Goal: Use online tool/utility: Utilize a website feature to perform a specific function

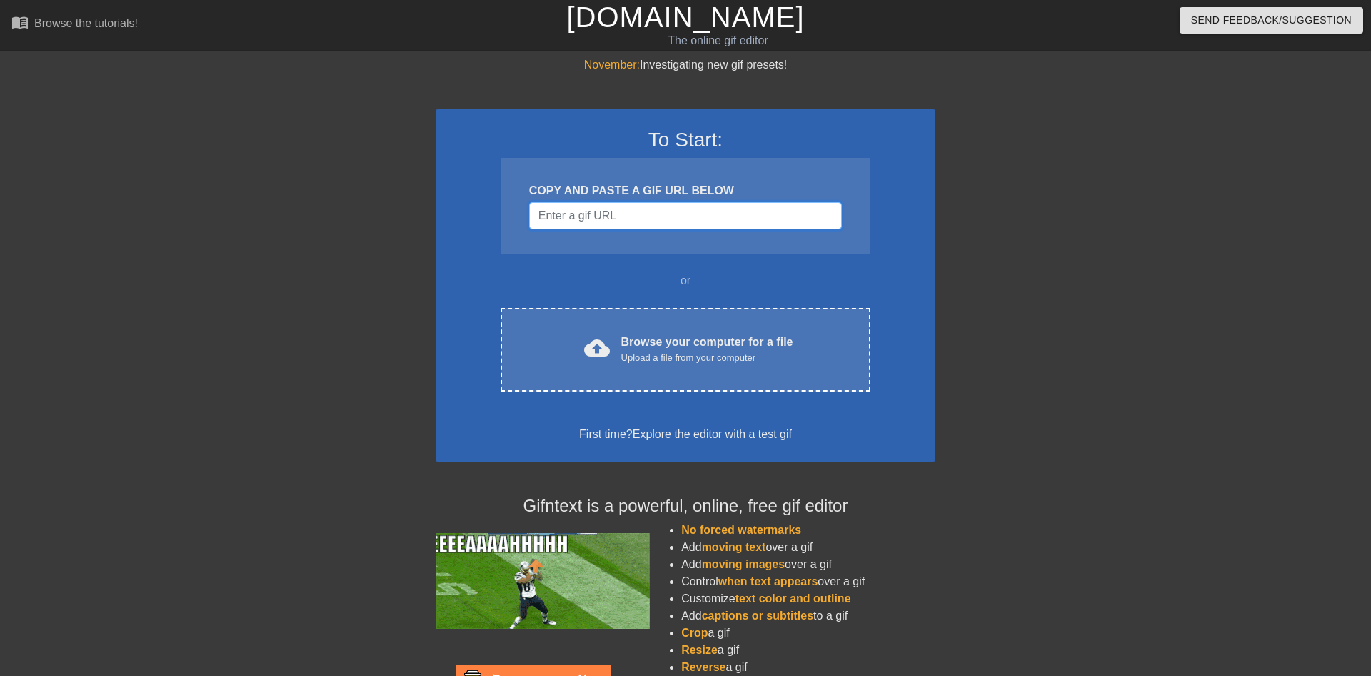
click at [738, 219] on input "Username" at bounding box center [685, 215] width 313 height 27
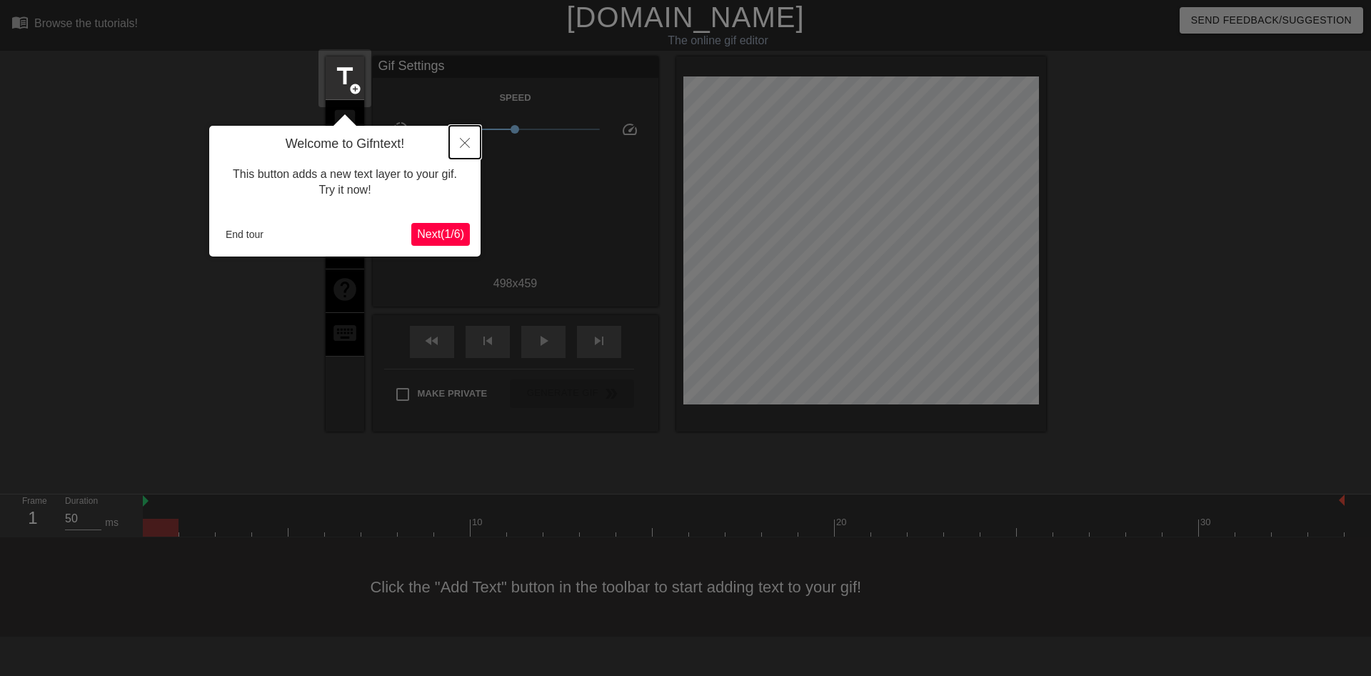
click at [462, 146] on icon "Close" at bounding box center [465, 143] width 10 height 10
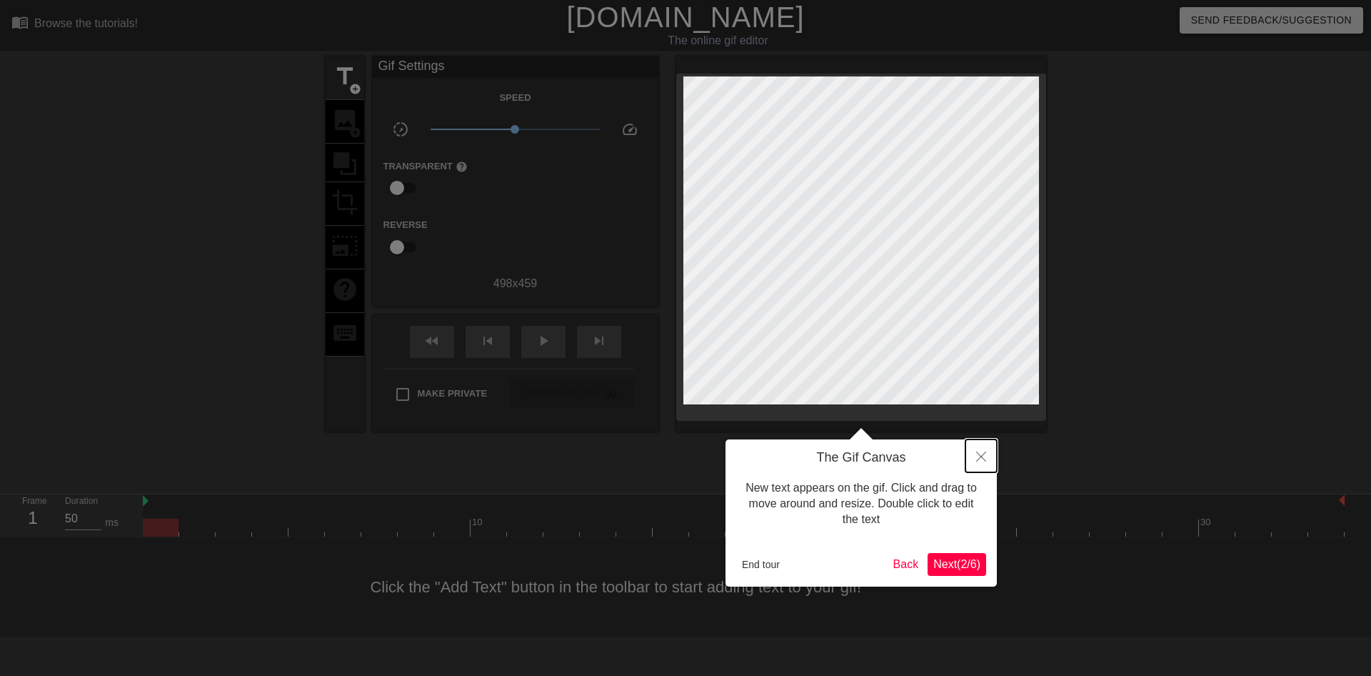
click at [978, 457] on icon "Close" at bounding box center [981, 456] width 10 height 10
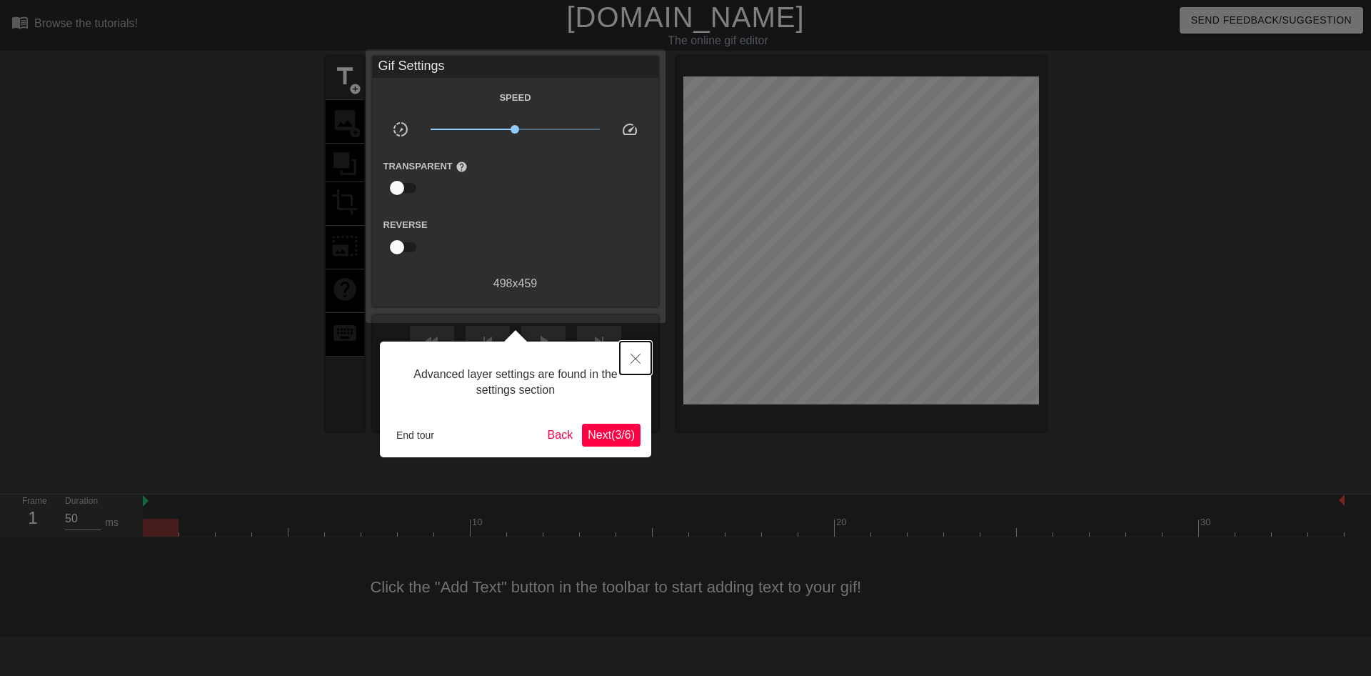
click at [637, 362] on icon "Close" at bounding box center [636, 359] width 10 height 10
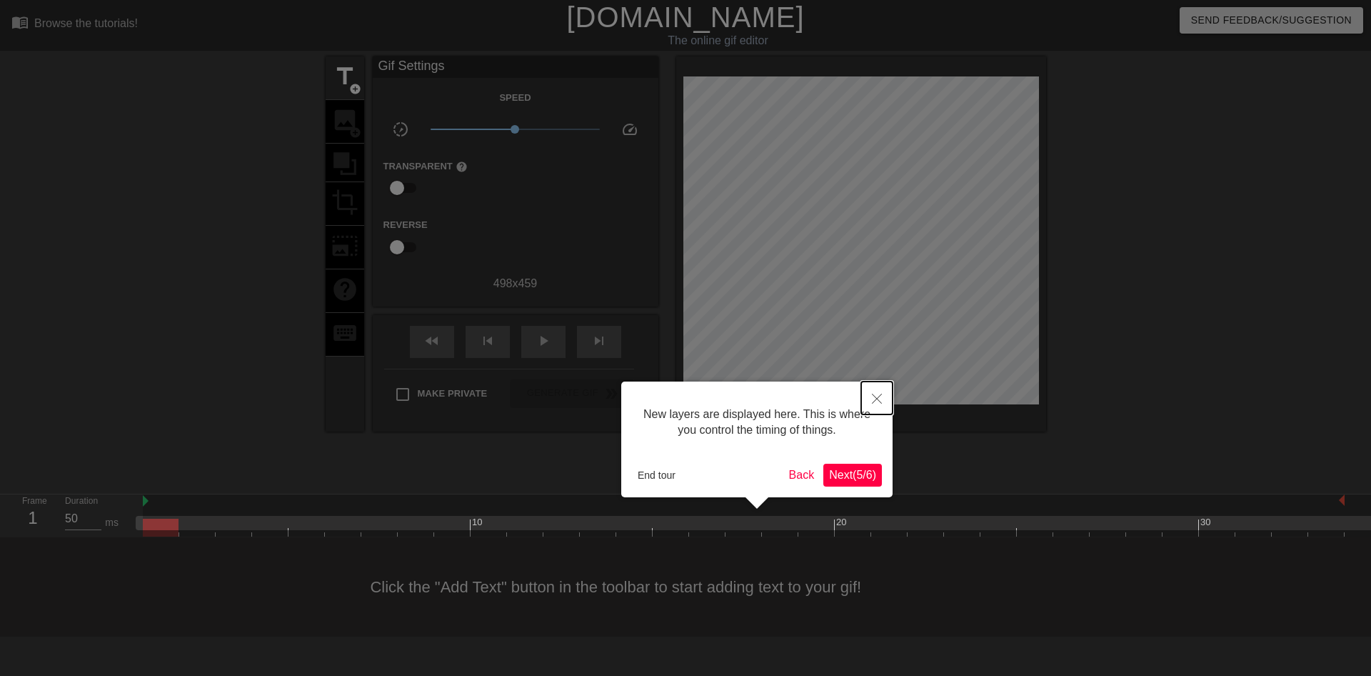
click at [882, 406] on button "Close" at bounding box center [876, 397] width 31 height 33
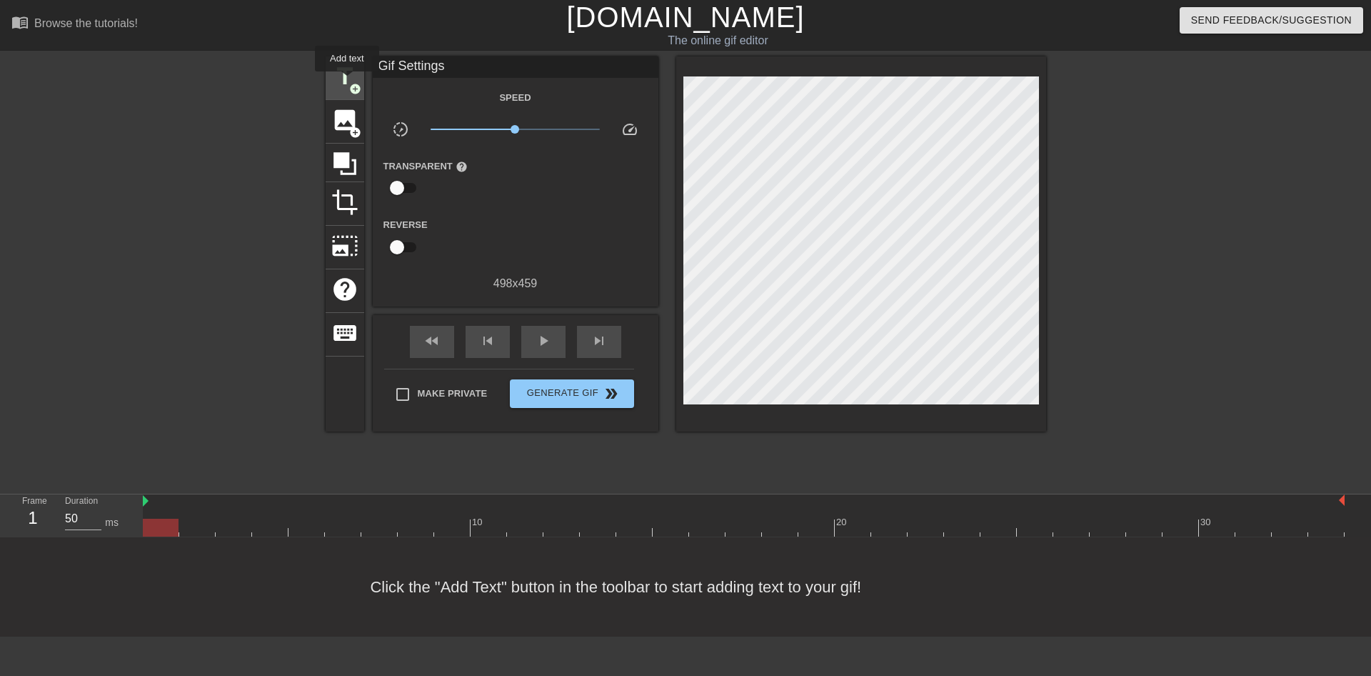
click at [347, 81] on span "title" at bounding box center [344, 76] width 27 height 27
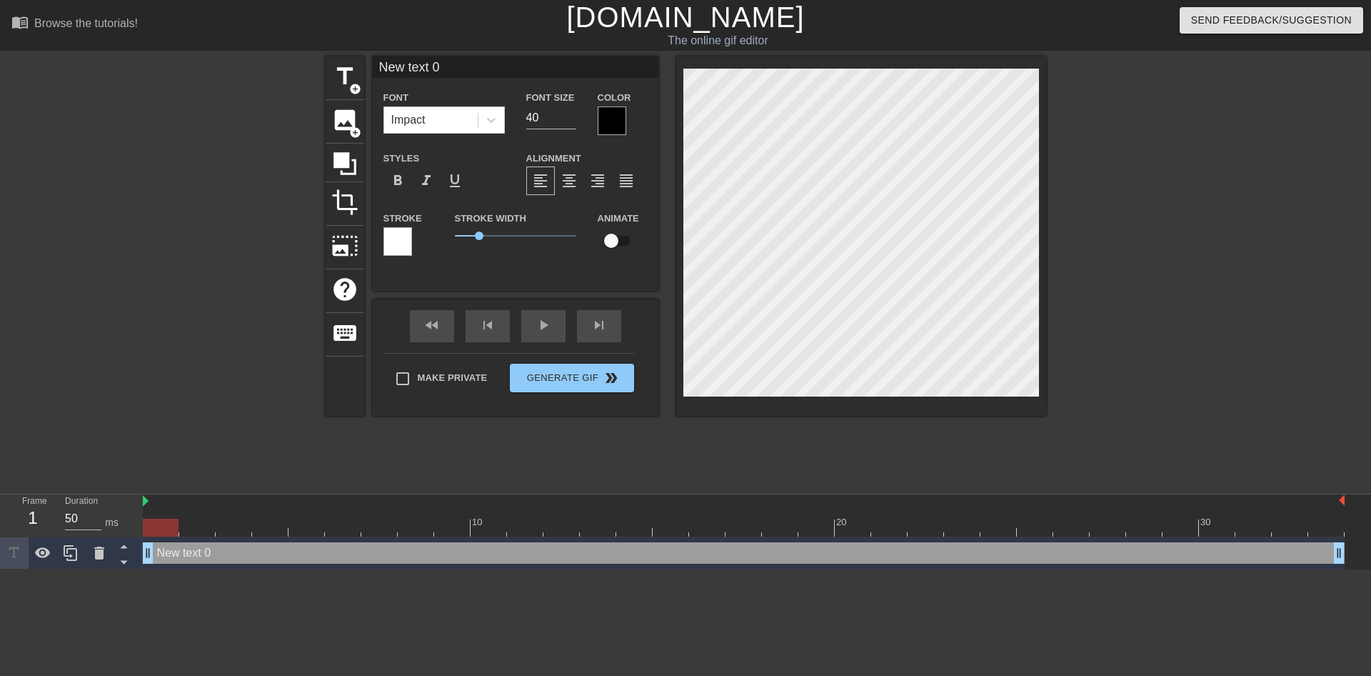
scroll to position [0, 2]
type input "W"
type textarea "W"
type input "WA"
type textarea "WA"
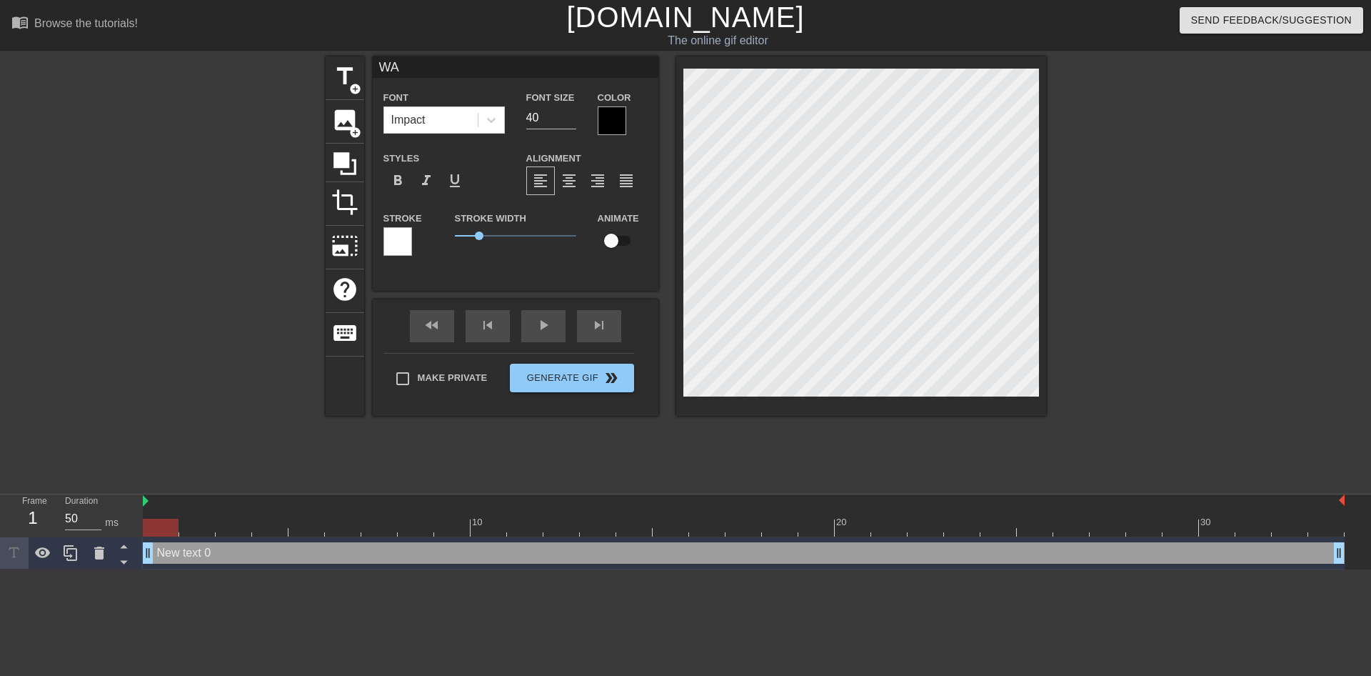
scroll to position [0, 0]
type input "WAL"
type textarea "WAL"
type input "WALM"
type textarea "WALM"
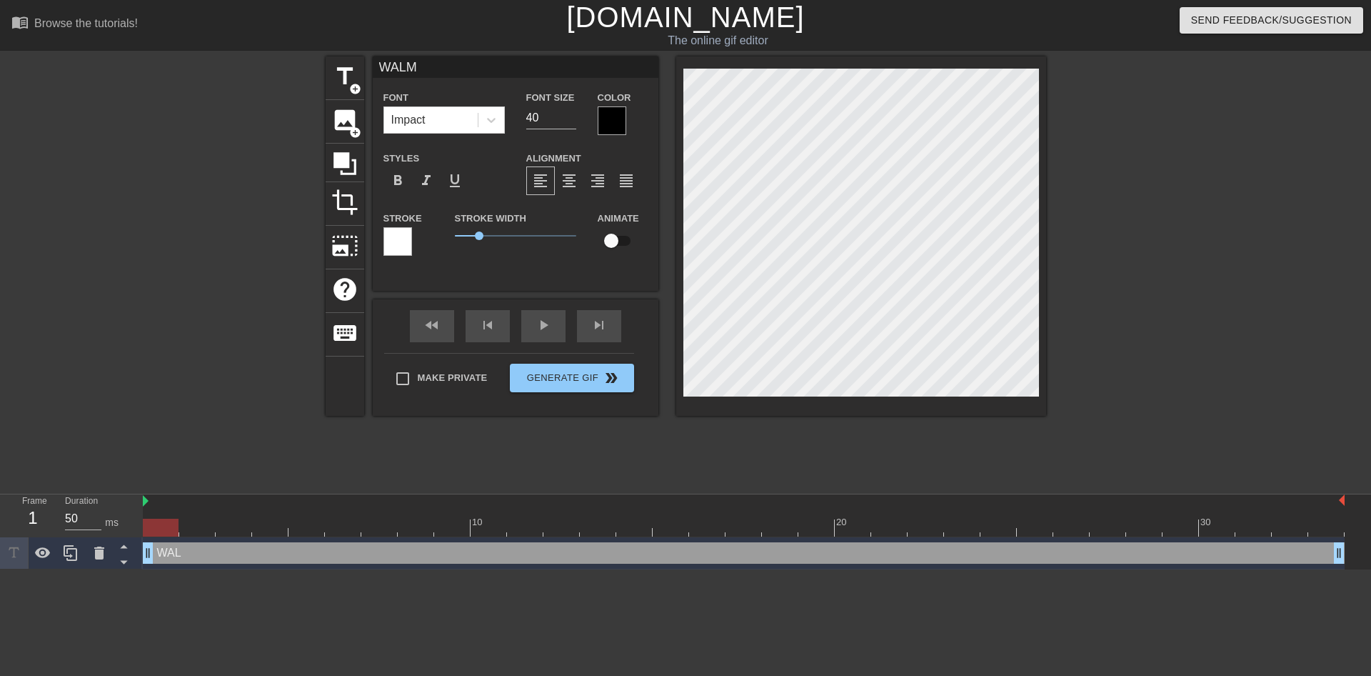
type input "[PERSON_NAME]"
type textarea "[PERSON_NAME]"
type input "WALMAR"
type textarea "WALMAR"
type input "WALMART"
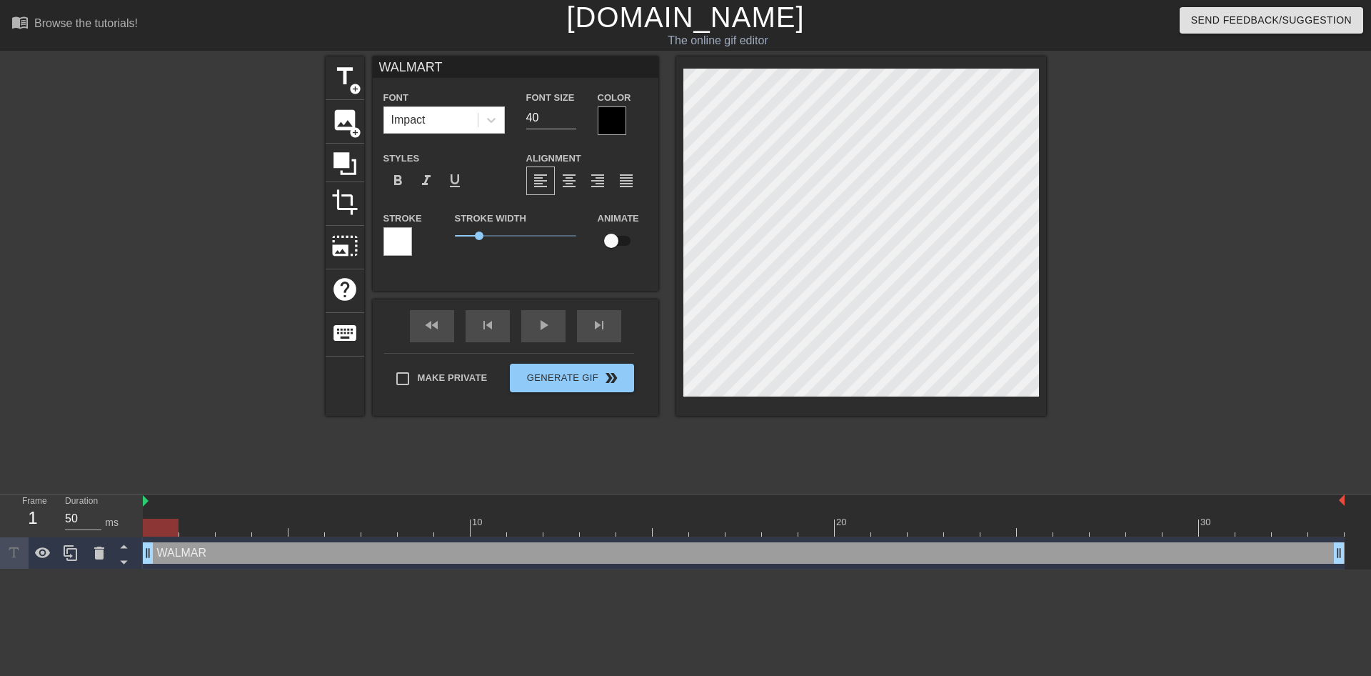
type textarea "WALMART"
type input "WALMART!"
type textarea "WALMART!"
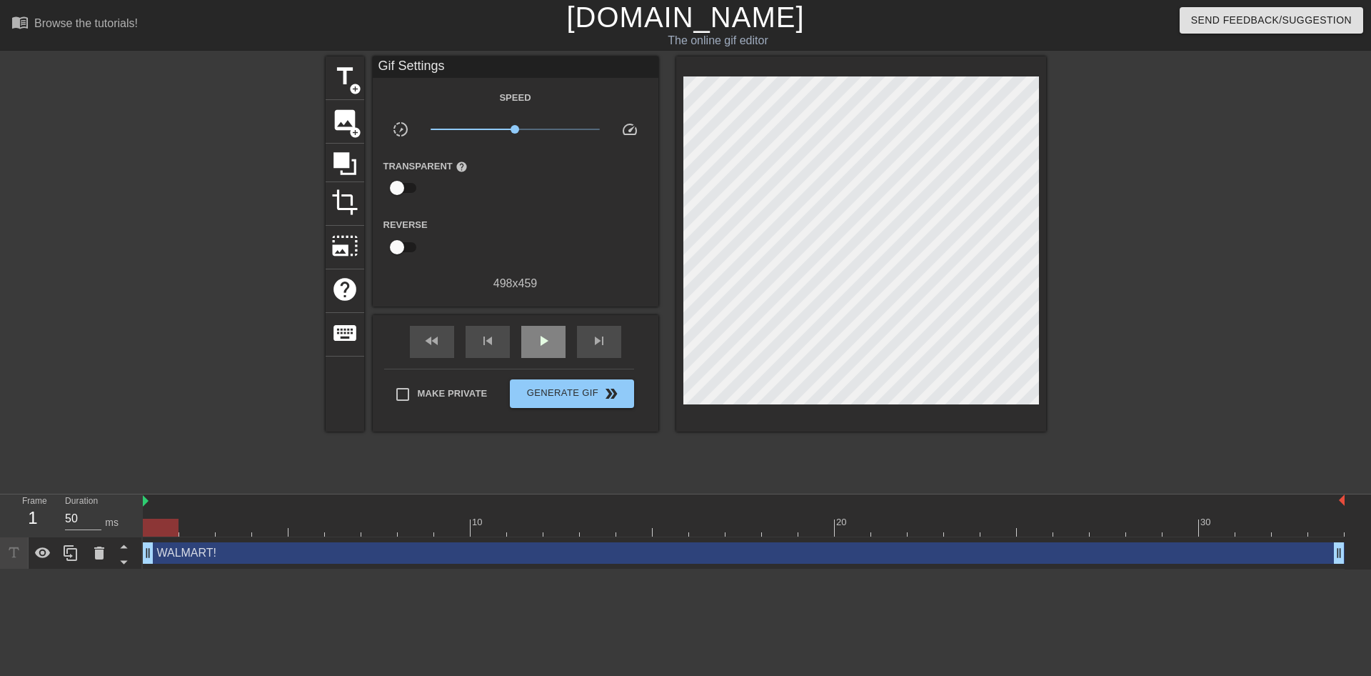
click at [531, 329] on div "fast_rewind skip_previous play_arrow skip_next" at bounding box center [515, 342] width 233 height 54
click at [544, 349] on span "play_arrow" at bounding box center [543, 340] width 17 height 17
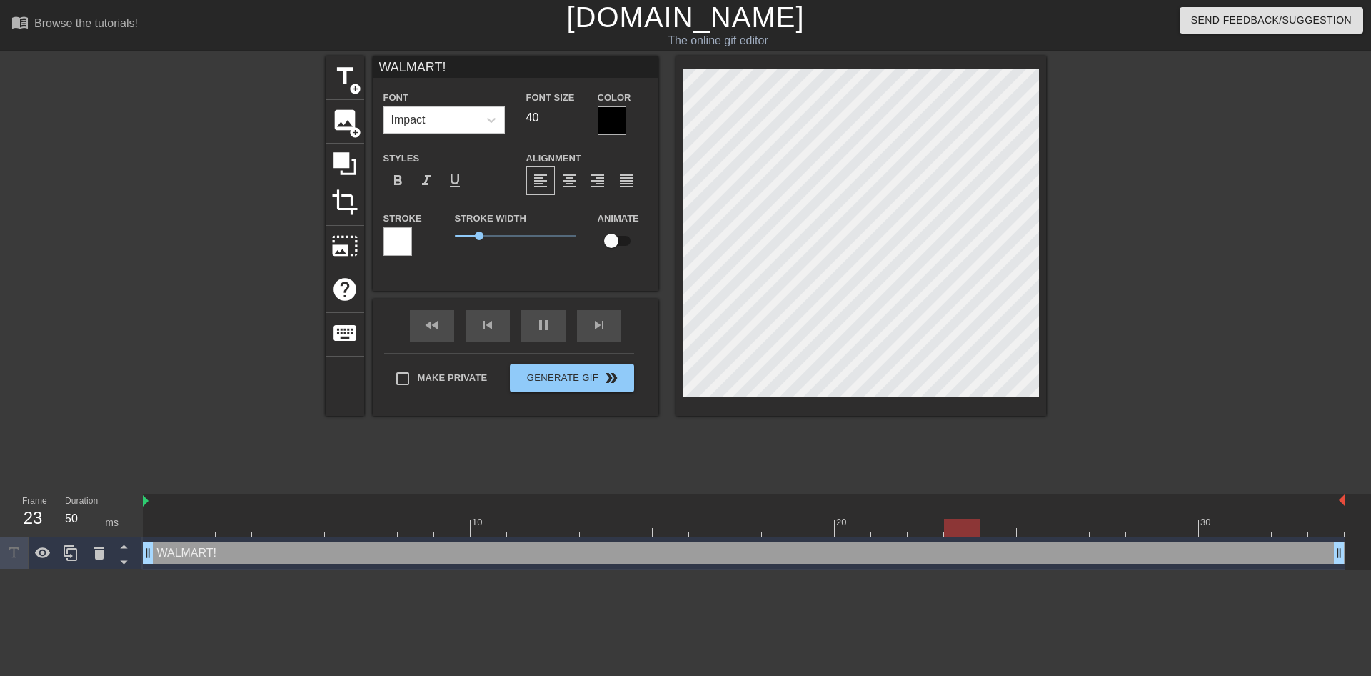
click at [611, 120] on div at bounding box center [612, 120] width 29 height 29
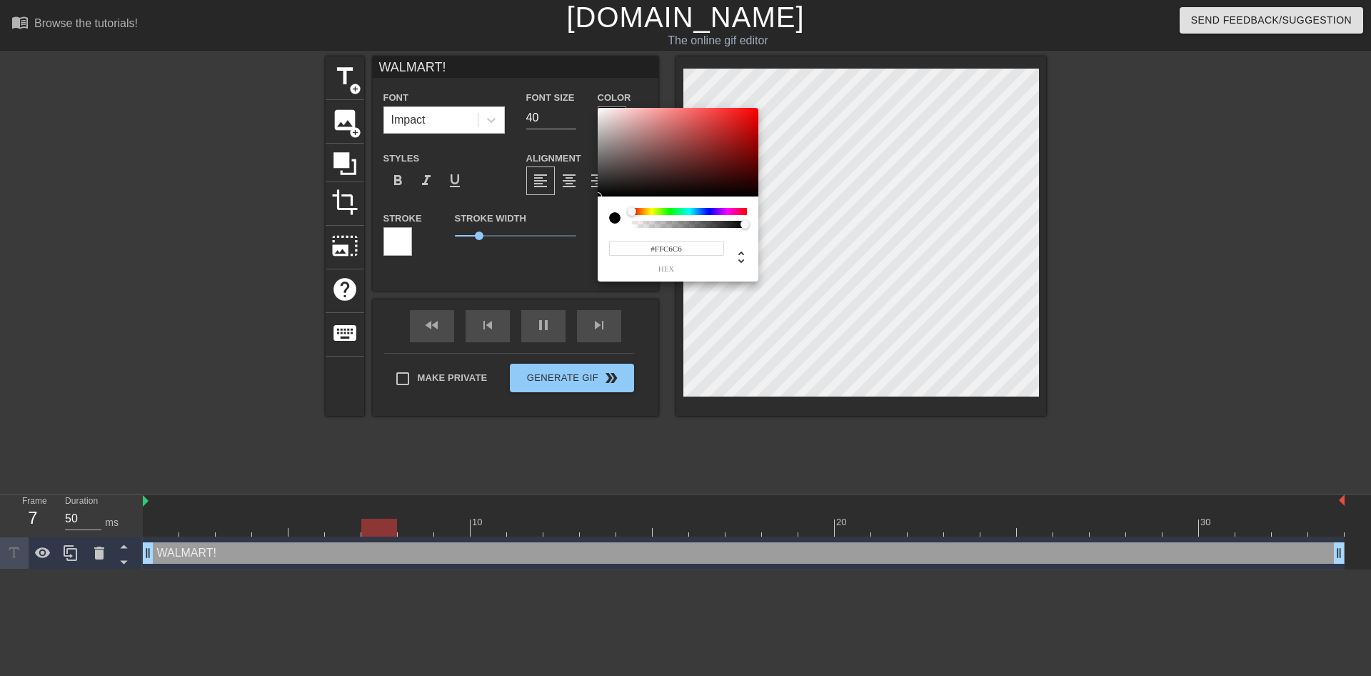
type input "#FFFFFF"
drag, startPoint x: 601, startPoint y: 83, endPoint x: 576, endPoint y: 98, distance: 28.5
click at [598, 108] on div at bounding box center [678, 152] width 161 height 89
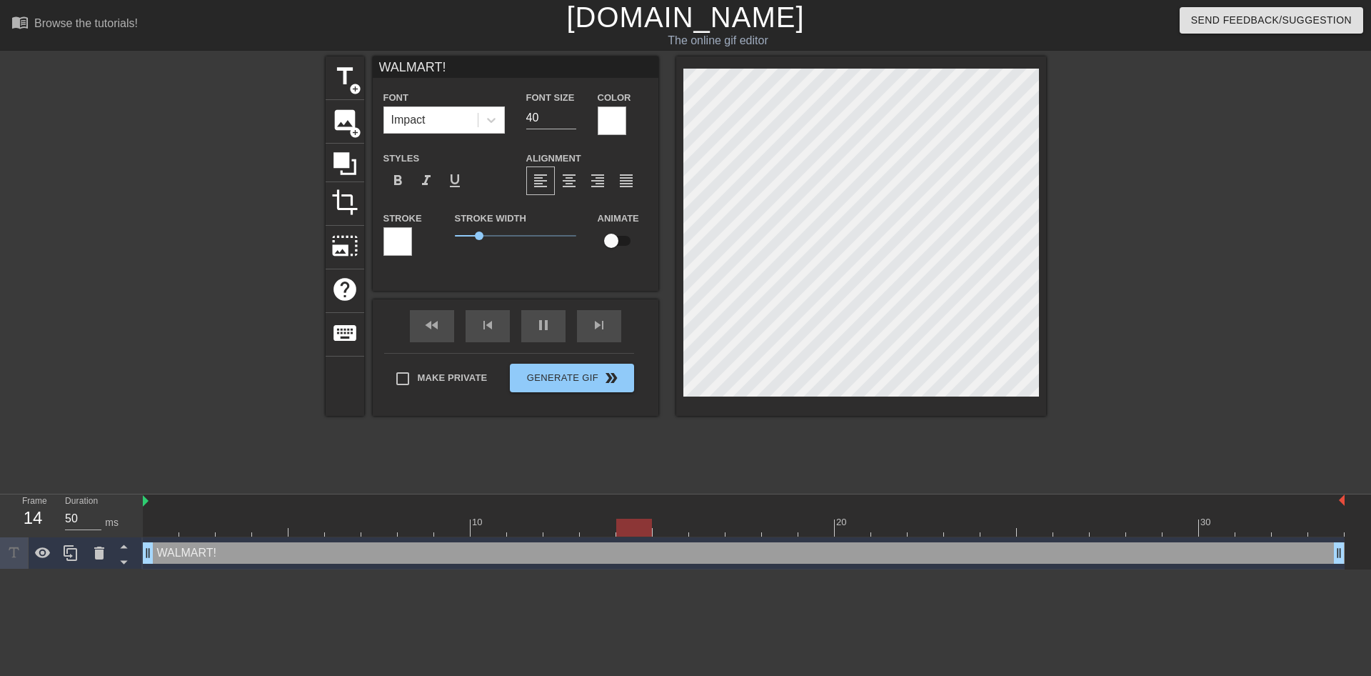
click at [398, 244] on div at bounding box center [398, 241] width 29 height 29
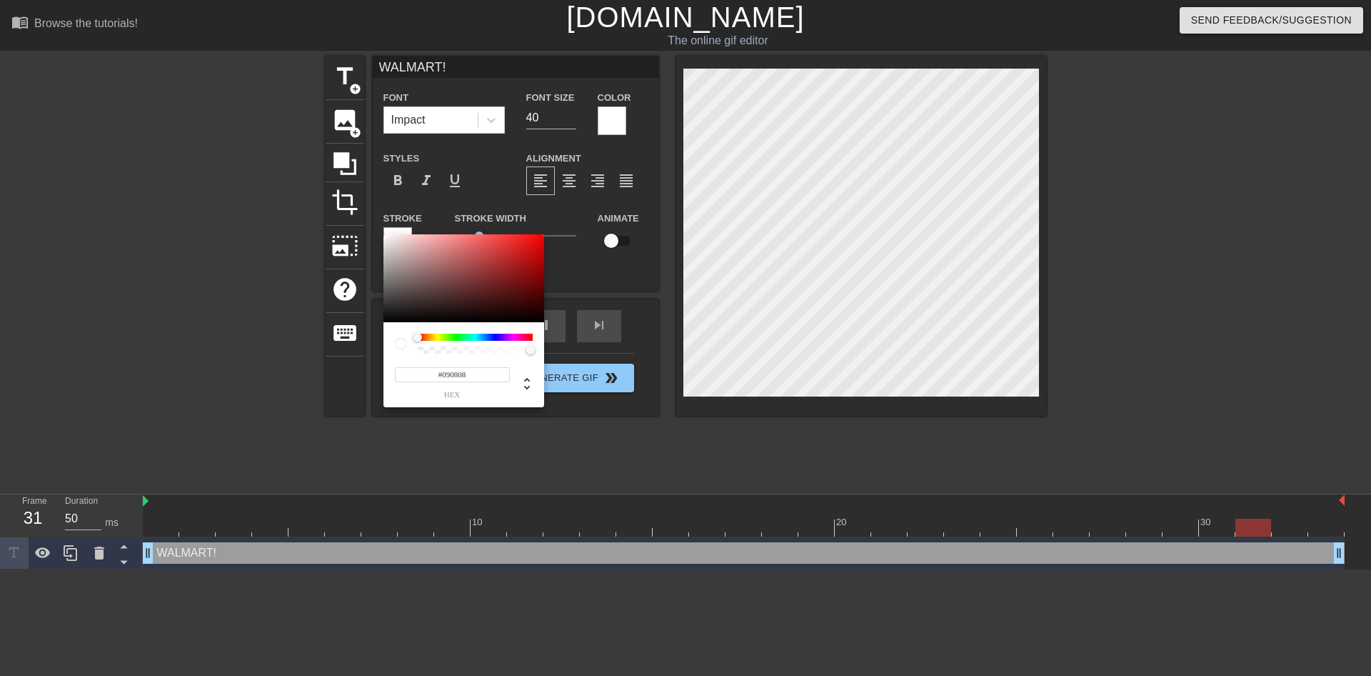
type input "#000000"
drag, startPoint x: 424, startPoint y: 294, endPoint x: 348, endPoint y: 349, distance: 94.2
click at [384, 323] on div at bounding box center [464, 278] width 161 height 89
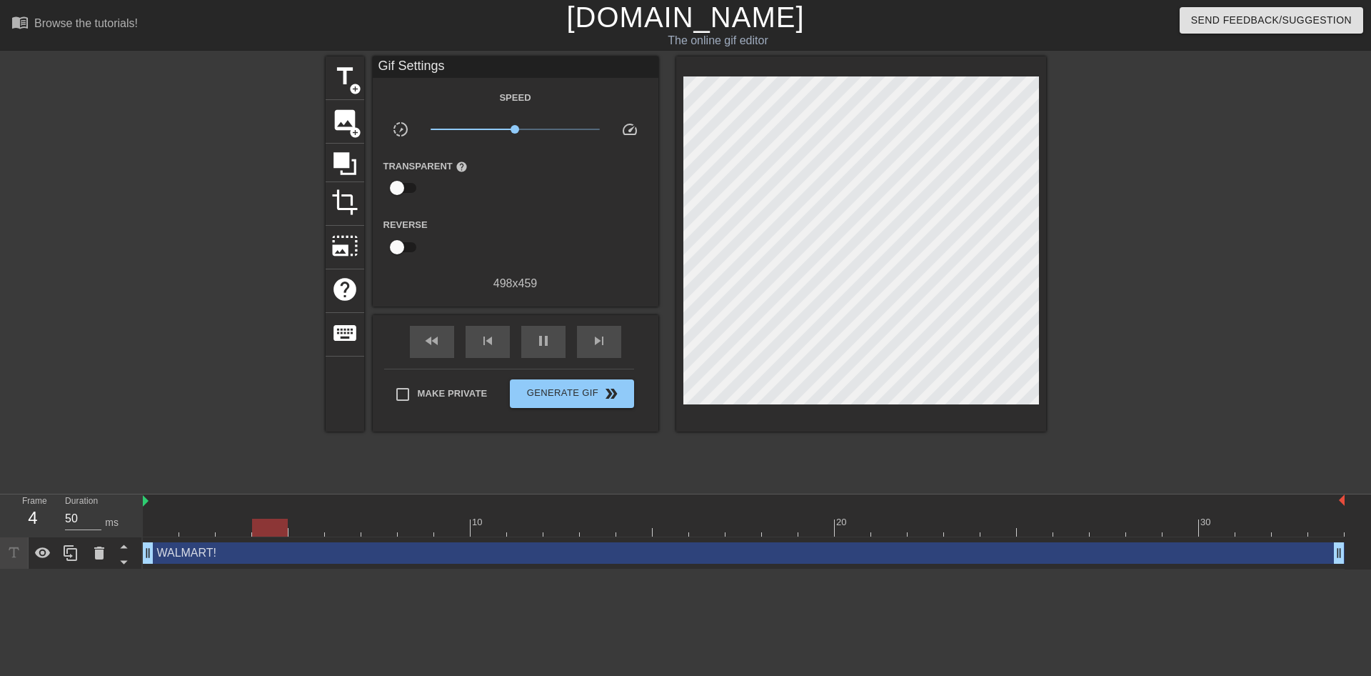
click at [157, 531] on div at bounding box center [744, 528] width 1202 height 18
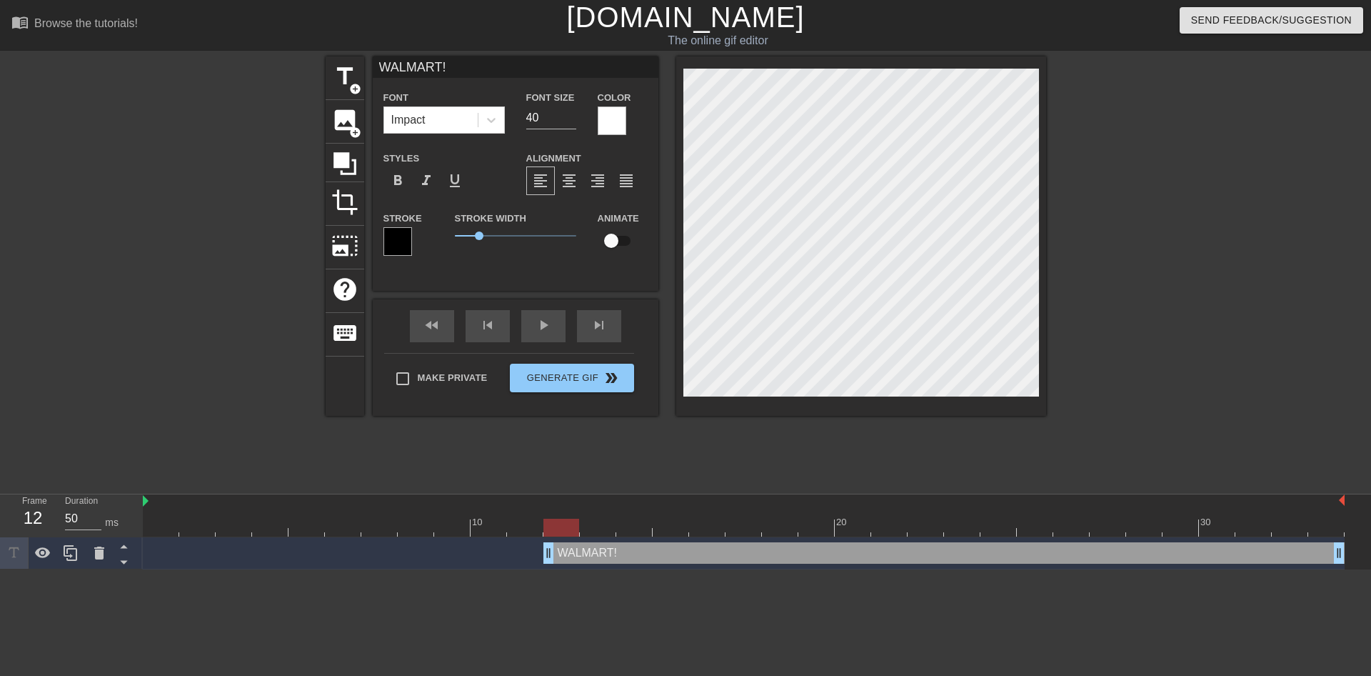
drag, startPoint x: 149, startPoint y: 554, endPoint x: 531, endPoint y: 590, distance: 384.5
click at [531, 569] on html "menu_book Browse the tutorials! [DOMAIN_NAME] The online gif editor Send Feedba…" at bounding box center [685, 284] width 1371 height 569
click at [614, 246] on input "checkbox" at bounding box center [611, 240] width 81 height 27
checkbox input "true"
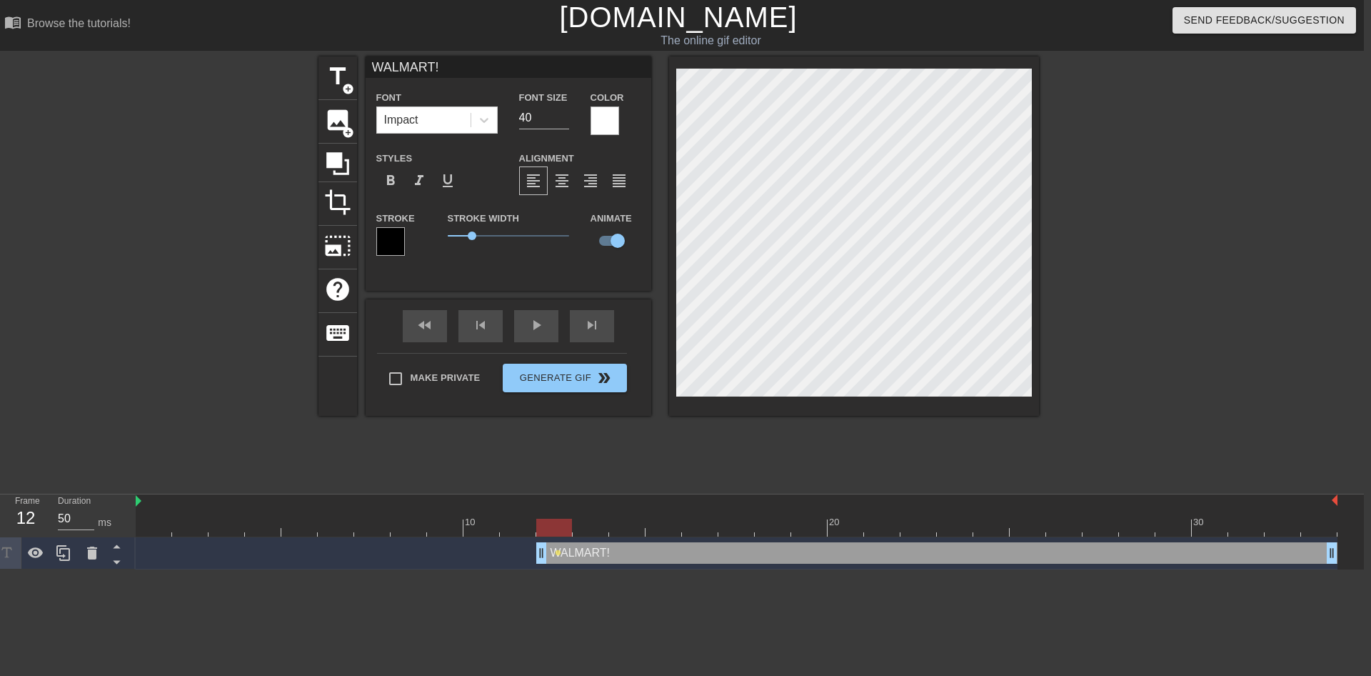
scroll to position [0, 11]
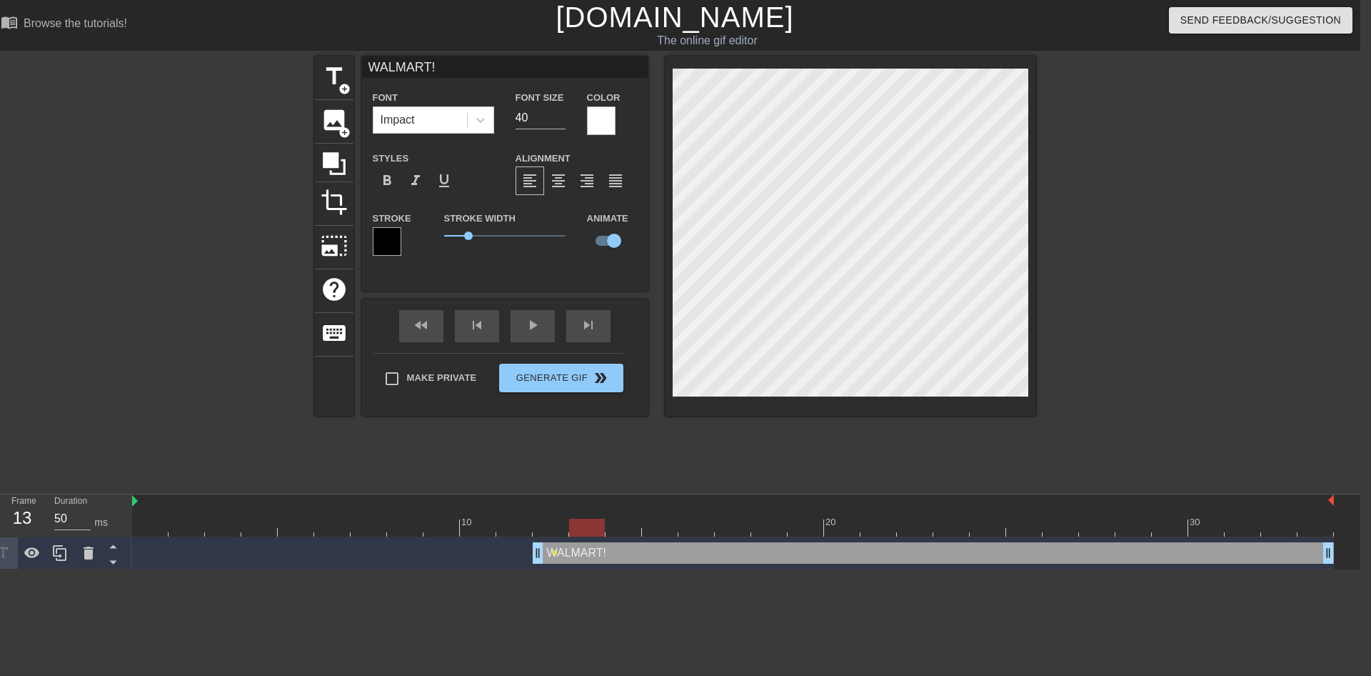
click at [586, 532] on div at bounding box center [733, 528] width 1202 height 18
click at [546, 524] on div at bounding box center [733, 528] width 1202 height 18
click at [576, 524] on div at bounding box center [733, 528] width 1202 height 18
click at [547, 529] on div at bounding box center [733, 528] width 1202 height 18
click at [587, 522] on div at bounding box center [733, 528] width 1202 height 18
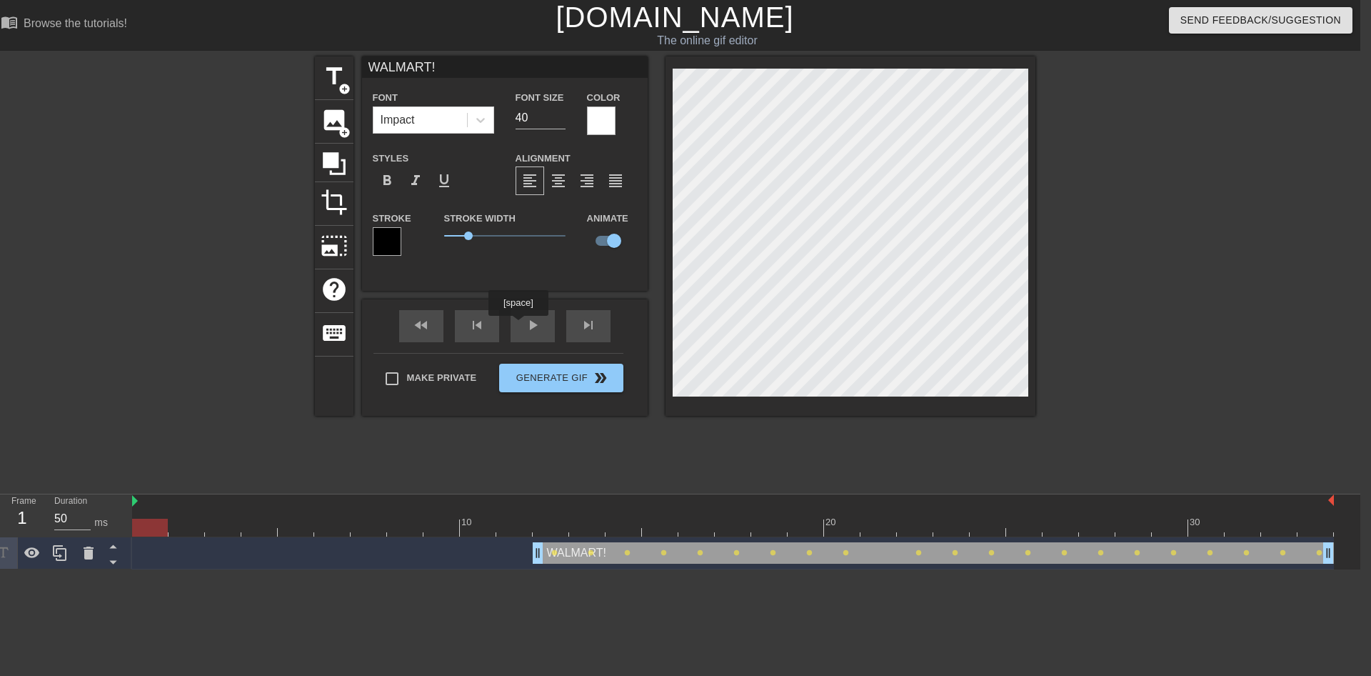
click at [521, 327] on div "fast_rewind skip_previous play_arrow skip_next" at bounding box center [505, 326] width 233 height 54
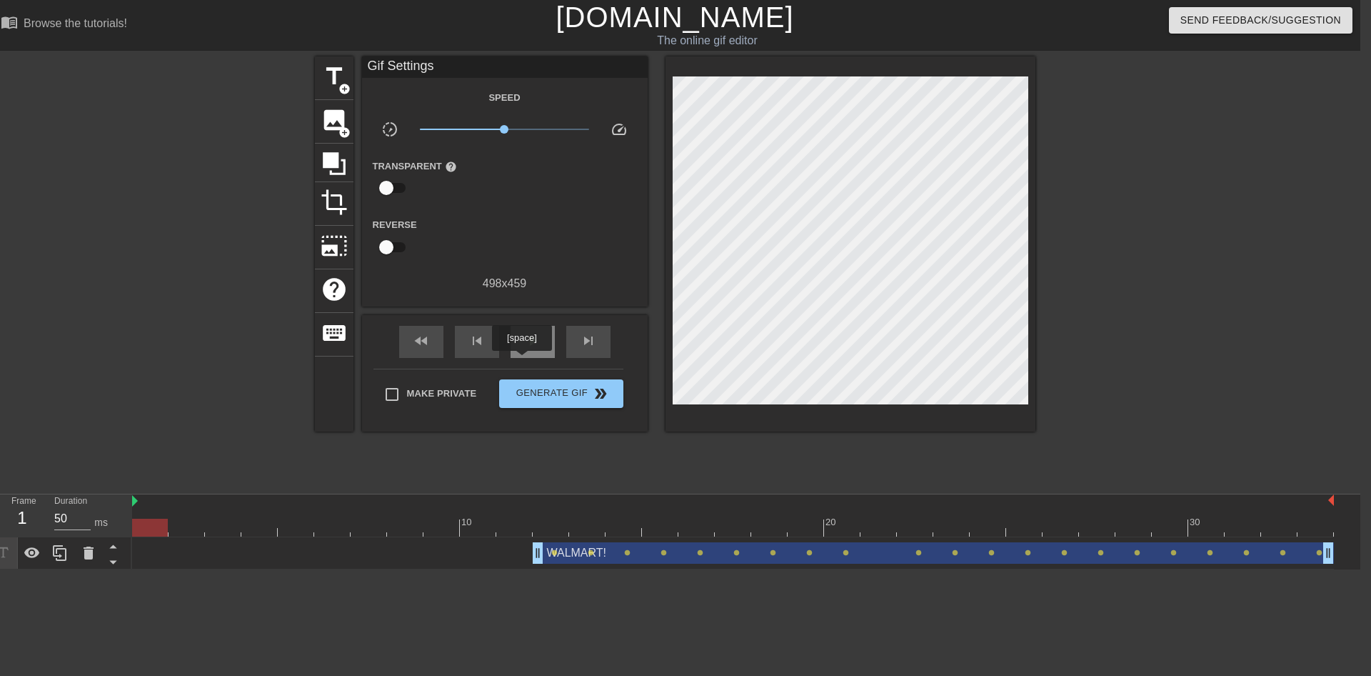
click at [534, 349] on span "play_arrow" at bounding box center [532, 340] width 17 height 17
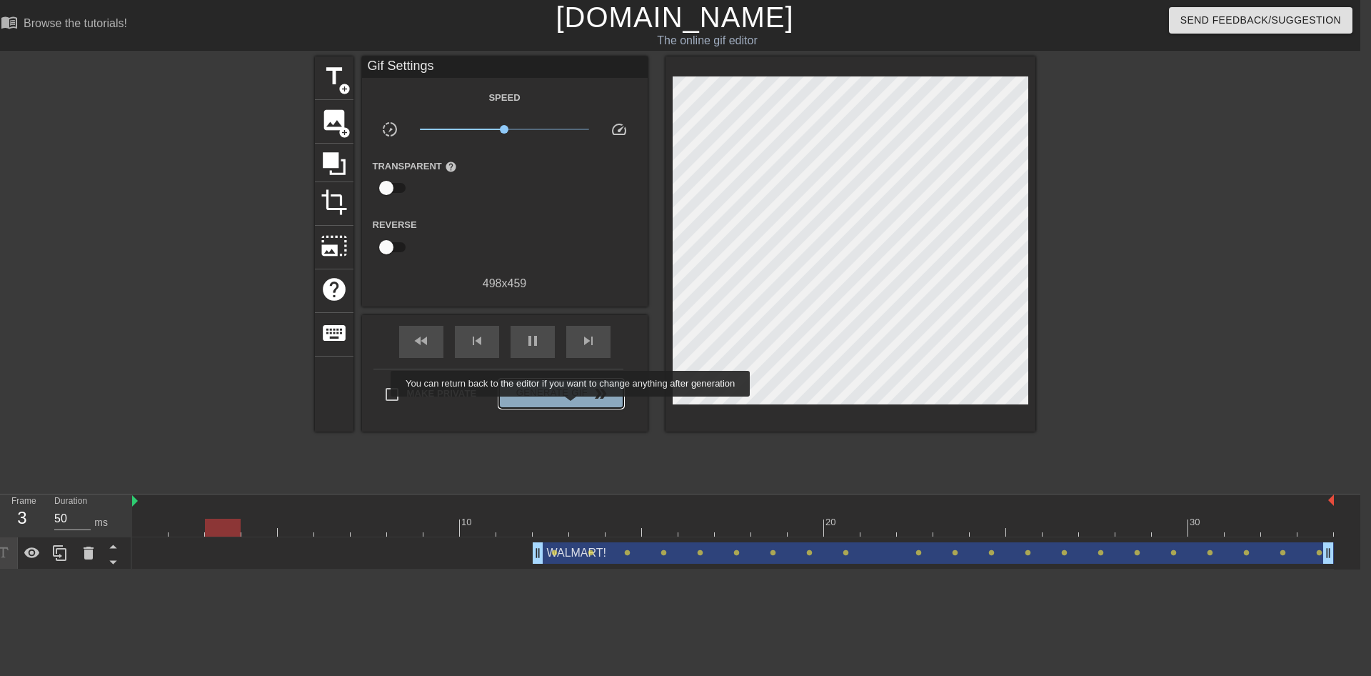
click at [572, 402] on span "Generate Gif double_arrow" at bounding box center [561, 393] width 112 height 17
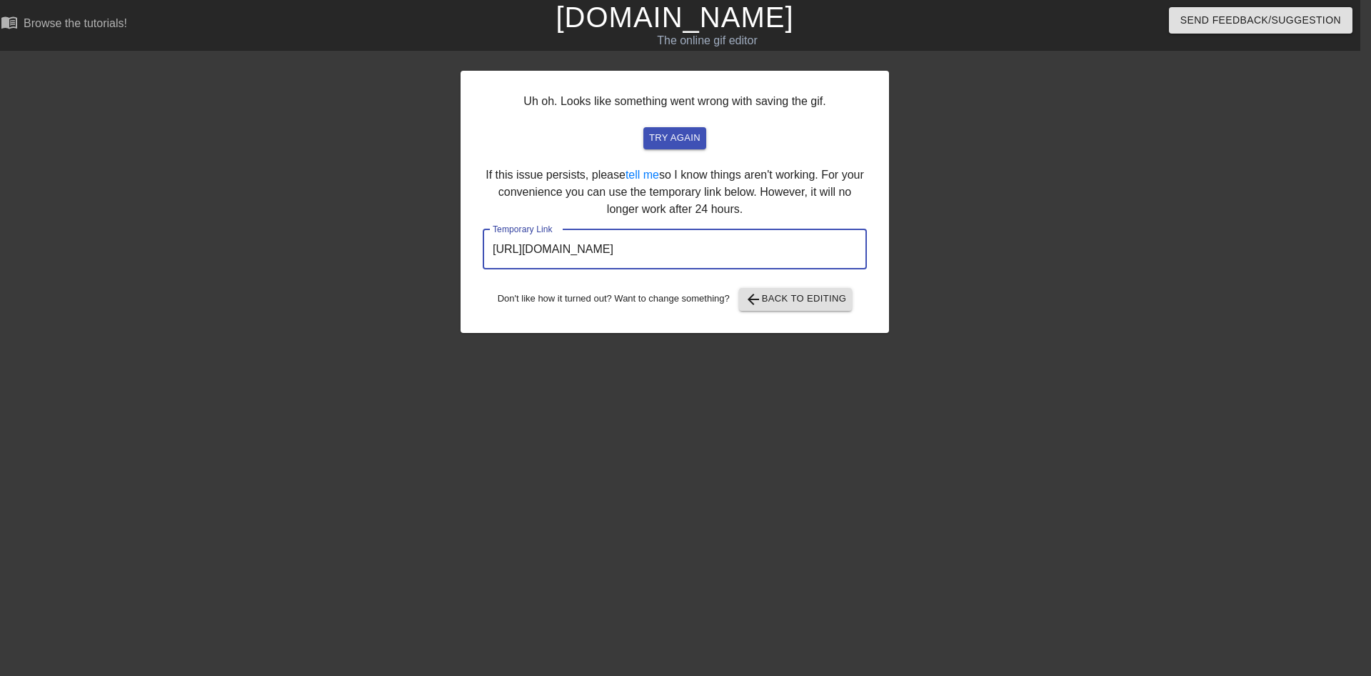
click at [824, 268] on input "[URL][DOMAIN_NAME]" at bounding box center [675, 249] width 384 height 40
drag, startPoint x: 655, startPoint y: 258, endPoint x: 336, endPoint y: 257, distance: 318.5
click at [483, 257] on input "[URL][DOMAIN_NAME]" at bounding box center [675, 249] width 384 height 40
